Goal: Transaction & Acquisition: Book appointment/travel/reservation

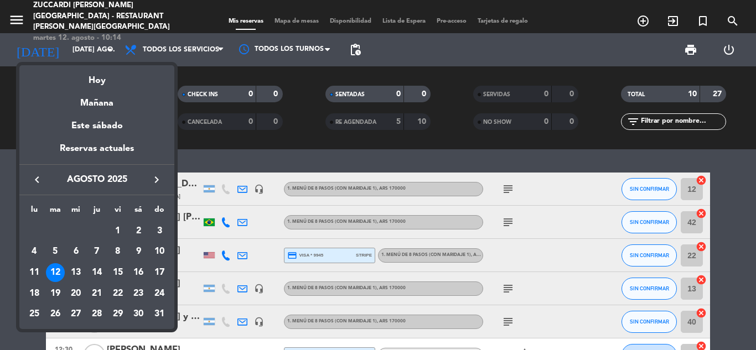
click at [157, 184] on icon "keyboard_arrow_right" at bounding box center [156, 179] width 13 height 13
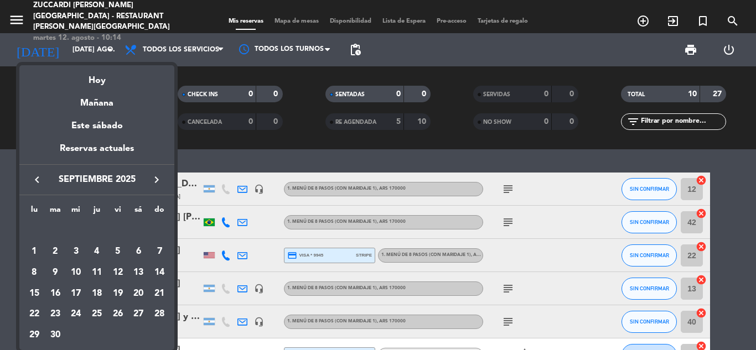
click at [157, 184] on icon "keyboard_arrow_right" at bounding box center [156, 179] width 13 height 13
click at [140, 249] on div "8" at bounding box center [138, 252] width 19 height 19
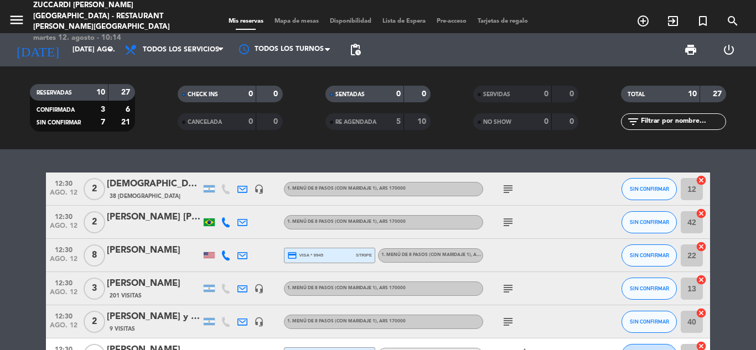
type input "sáb. [DATE]"
click at [19, 18] on icon "menu" at bounding box center [16, 20] width 17 height 17
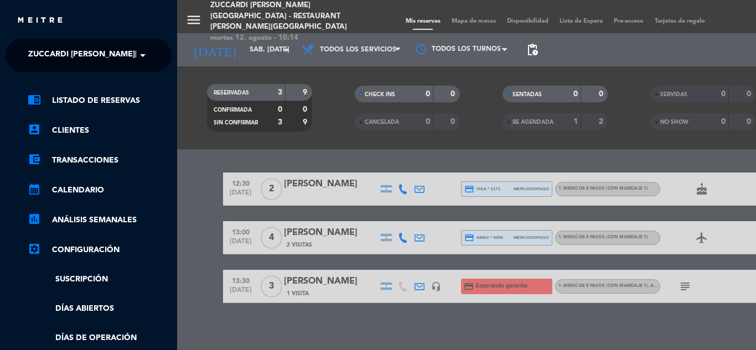
drag, startPoint x: 62, startPoint y: 39, endPoint x: 65, endPoint y: 55, distance: 16.9
click at [65, 54] on ng-select "× Zuccardi [PERSON_NAME][GEOGRAPHIC_DATA] - Restaurant [PERSON_NAME][GEOGRAPHIC…" at bounding box center [89, 55] width 166 height 33
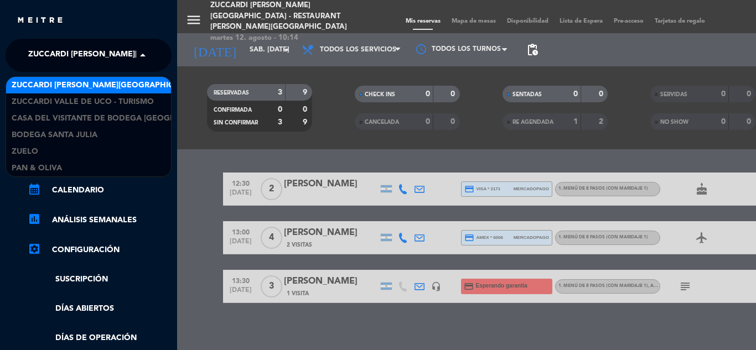
click at [65, 55] on span "Zuccardi [PERSON_NAME][GEOGRAPHIC_DATA] - Restaurant [PERSON_NAME][GEOGRAPHIC_D…" at bounding box center [225, 55] width 394 height 23
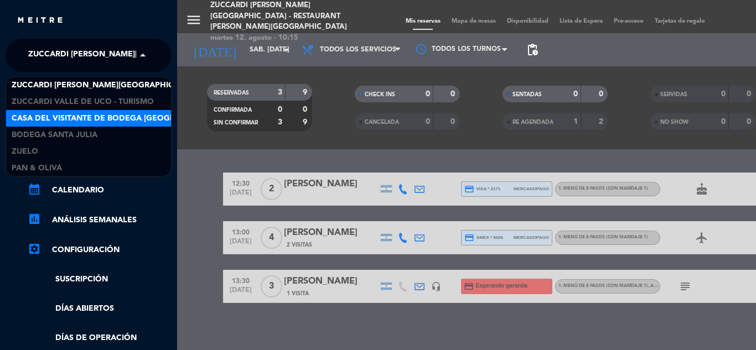
click at [121, 126] on div "Casa del Visitante de Bodega [GEOGRAPHIC_DATA][PERSON_NAME]" at bounding box center [88, 118] width 165 height 17
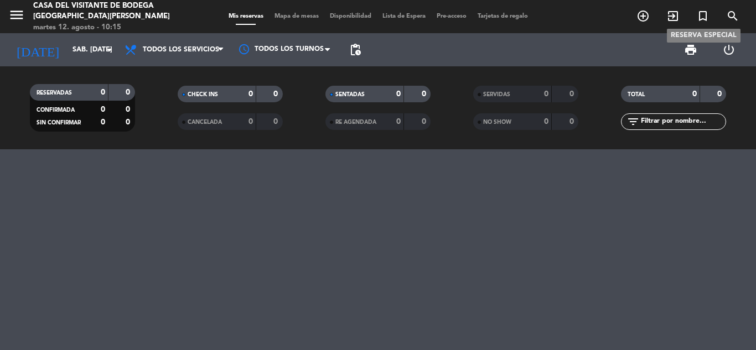
click at [707, 18] on icon "turned_in_not" at bounding box center [703, 15] width 13 height 13
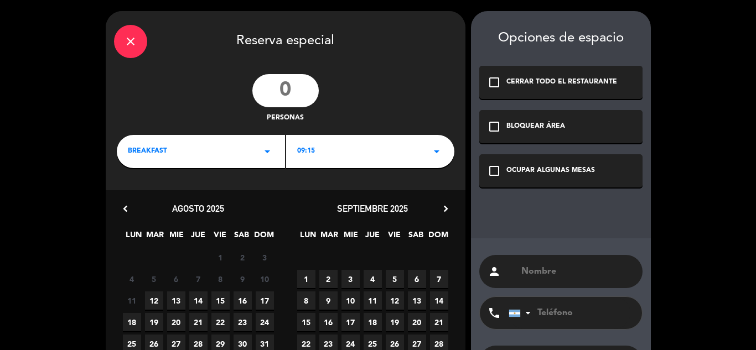
click at [288, 92] on input "number" at bounding box center [285, 90] width 66 height 33
type input "100"
click at [243, 152] on div "BREAKFAST arrow_drop_down" at bounding box center [201, 151] width 168 height 33
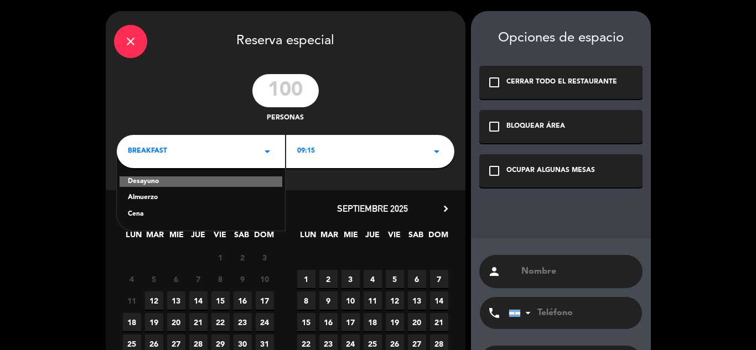
click at [163, 197] on div "Almuerzo" at bounding box center [201, 198] width 146 height 11
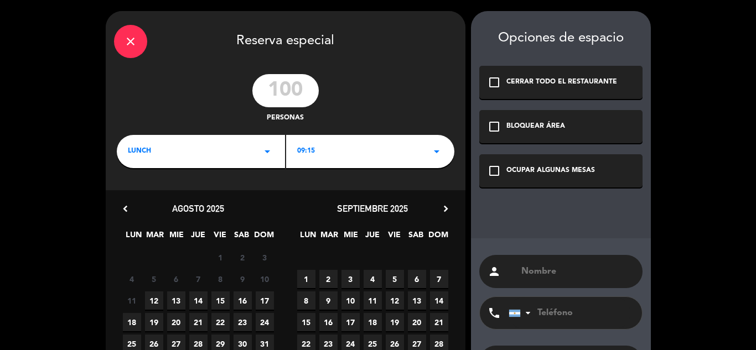
click at [401, 157] on div "09:15 arrow_drop_down" at bounding box center [370, 151] width 168 height 33
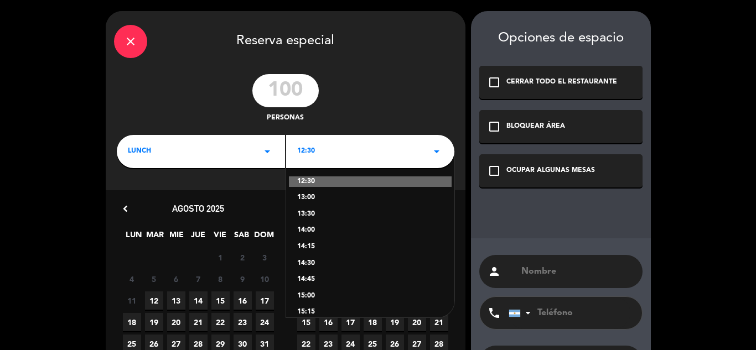
click at [312, 194] on div "13:00" at bounding box center [370, 198] width 146 height 11
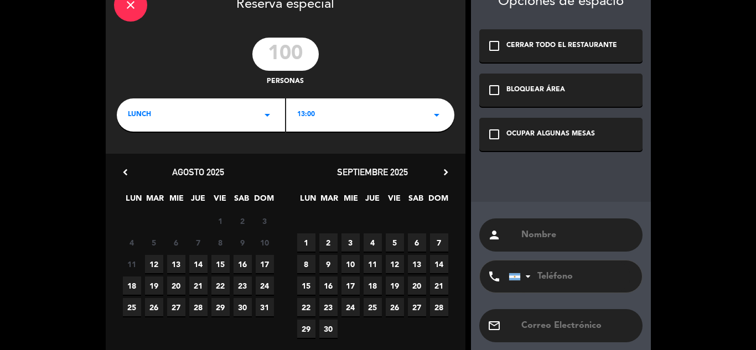
scroll to position [55, 0]
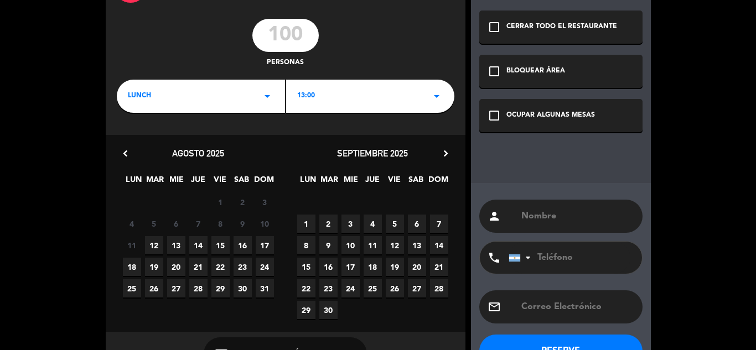
click at [444, 156] on icon "chevron_right" at bounding box center [446, 154] width 12 height 12
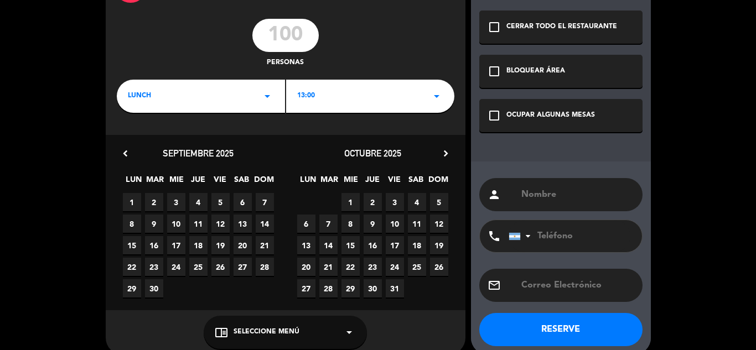
click at [444, 156] on icon "chevron_right" at bounding box center [446, 154] width 12 height 12
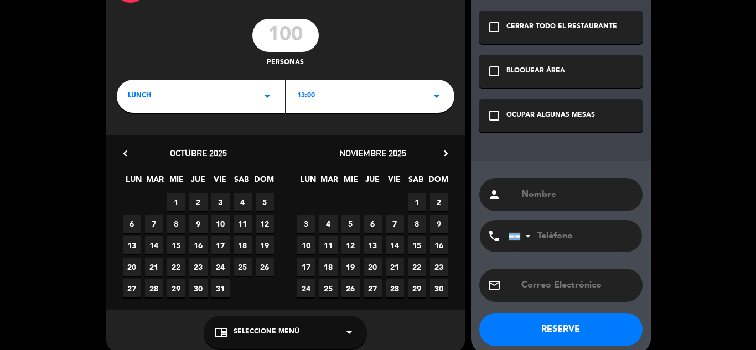
click at [422, 223] on span "8" at bounding box center [417, 224] width 18 height 18
click at [494, 115] on icon "check_box_outline_blank" at bounding box center [494, 115] width 13 height 13
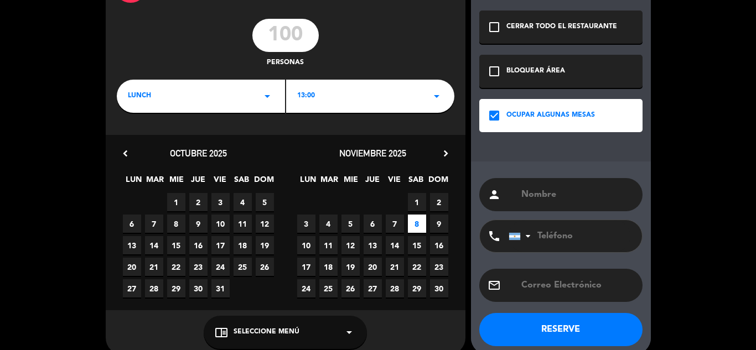
click at [560, 197] on input "text" at bounding box center [577, 195] width 114 height 16
type input "Grupo [PERSON_NAME]"
click at [569, 336] on button "RESERVE" at bounding box center [561, 329] width 163 height 33
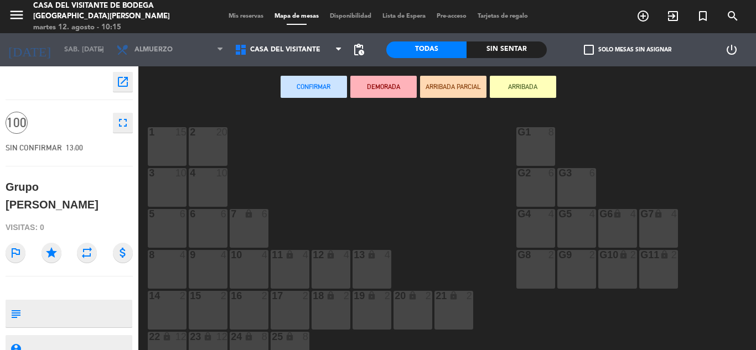
click at [200, 147] on div "2 20" at bounding box center [208, 146] width 39 height 39
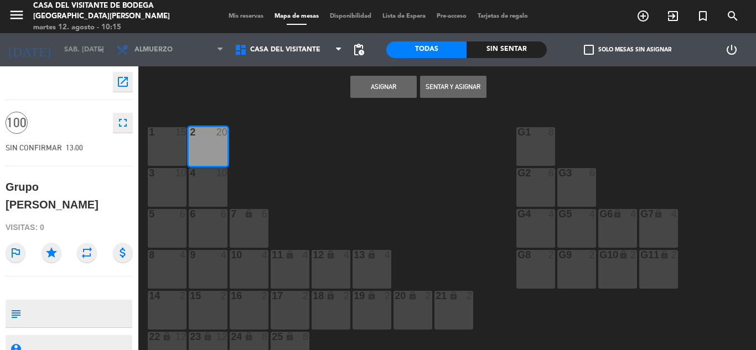
click at [401, 89] on button "Asignar" at bounding box center [383, 87] width 66 height 22
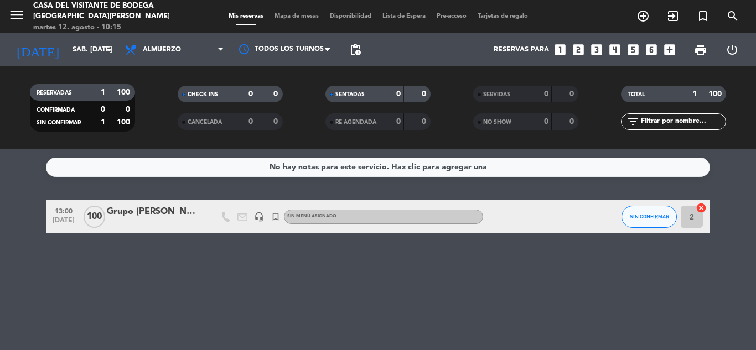
click at [141, 215] on div "Grupo [PERSON_NAME]" at bounding box center [154, 212] width 94 height 14
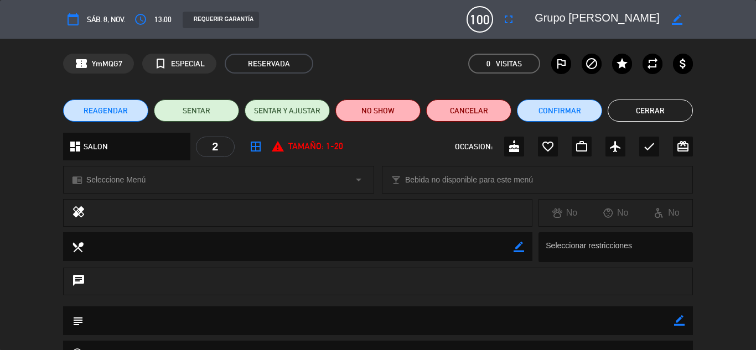
click at [185, 193] on div "chrome_reader_mode Seleccione Menú arrow_drop_down" at bounding box center [219, 180] width 310 height 27
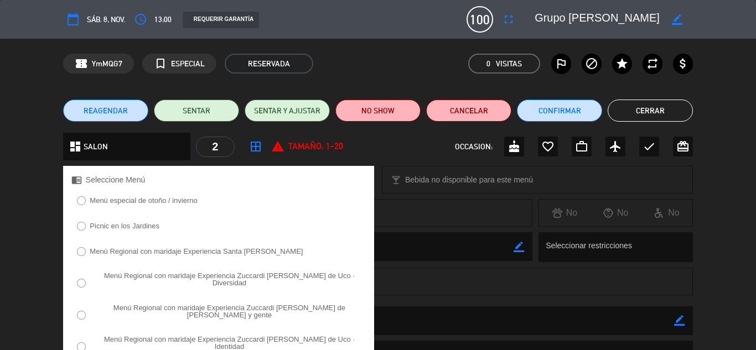
click at [126, 228] on label "Picnic en los Jardines" at bounding box center [125, 226] width 70 height 7
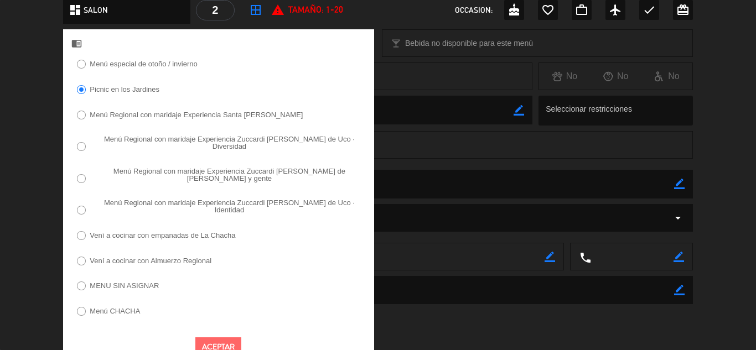
scroll to position [140, 0]
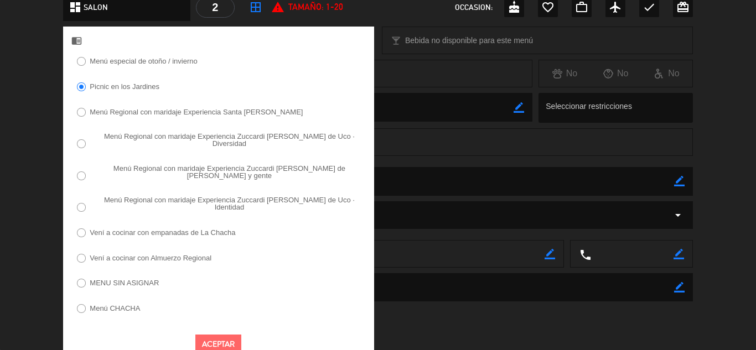
click at [221, 335] on button "Aceptar" at bounding box center [218, 344] width 46 height 19
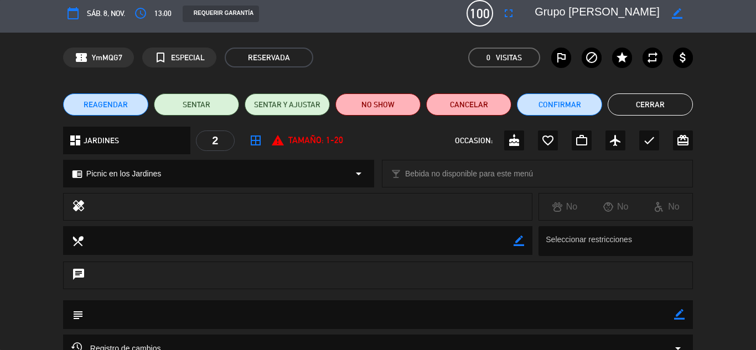
scroll to position [0, 0]
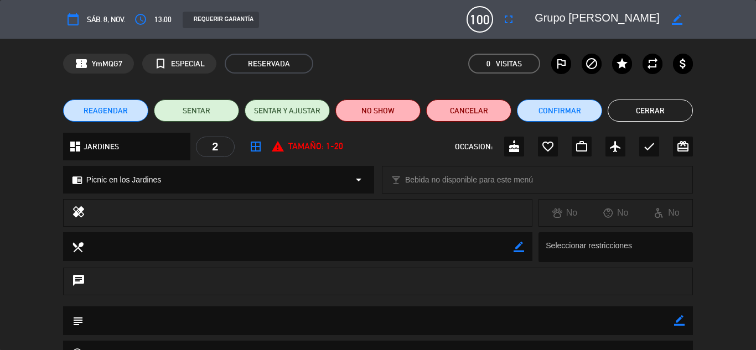
click at [645, 110] on button "Cerrar" at bounding box center [650, 111] width 85 height 22
